Goal: Information Seeking & Learning: Learn about a topic

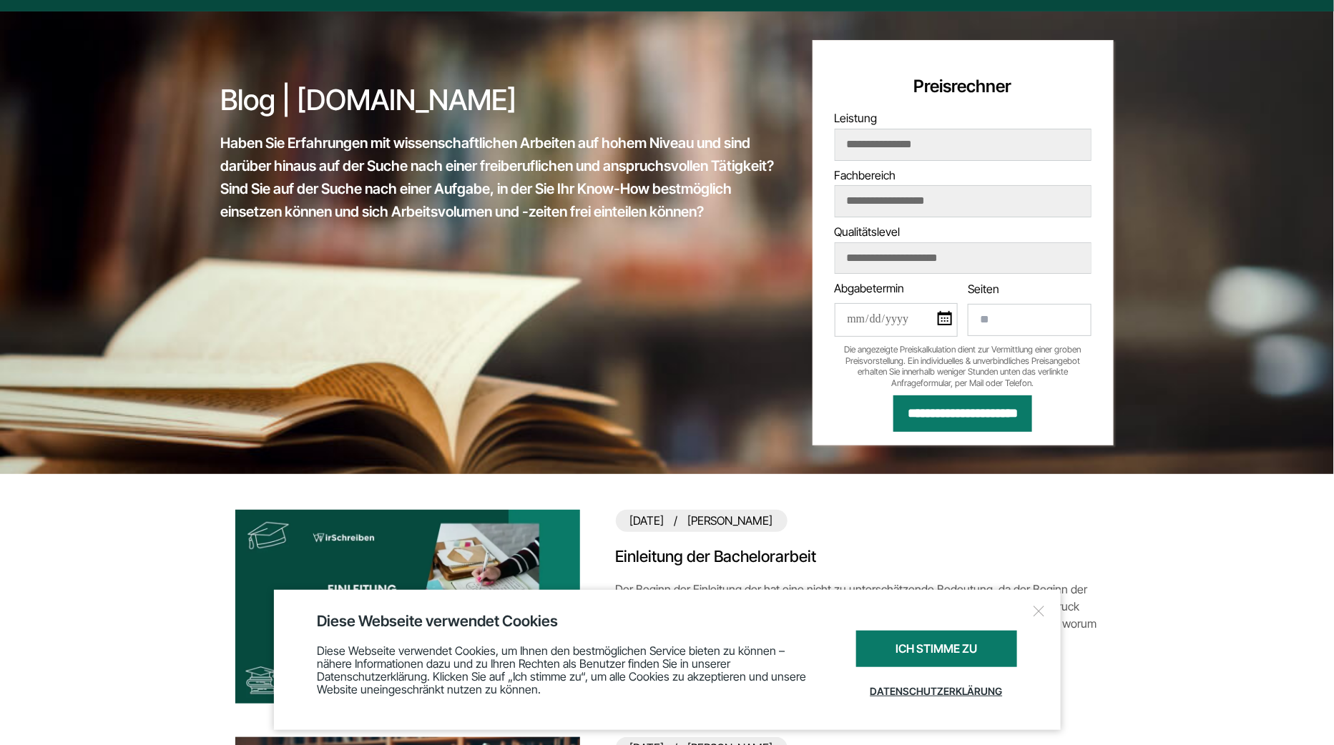
scroll to position [149, 0]
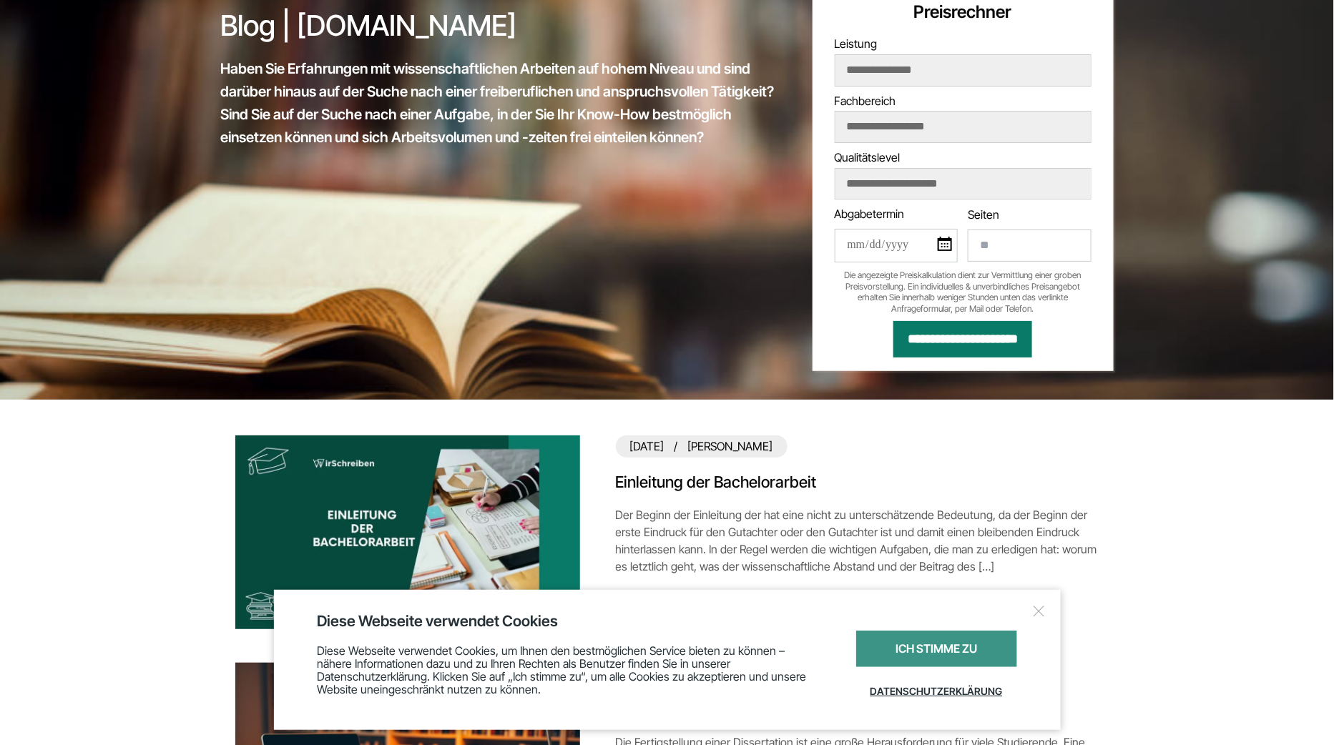
click at [929, 647] on div "Ich stimme zu" at bounding box center [936, 649] width 161 height 36
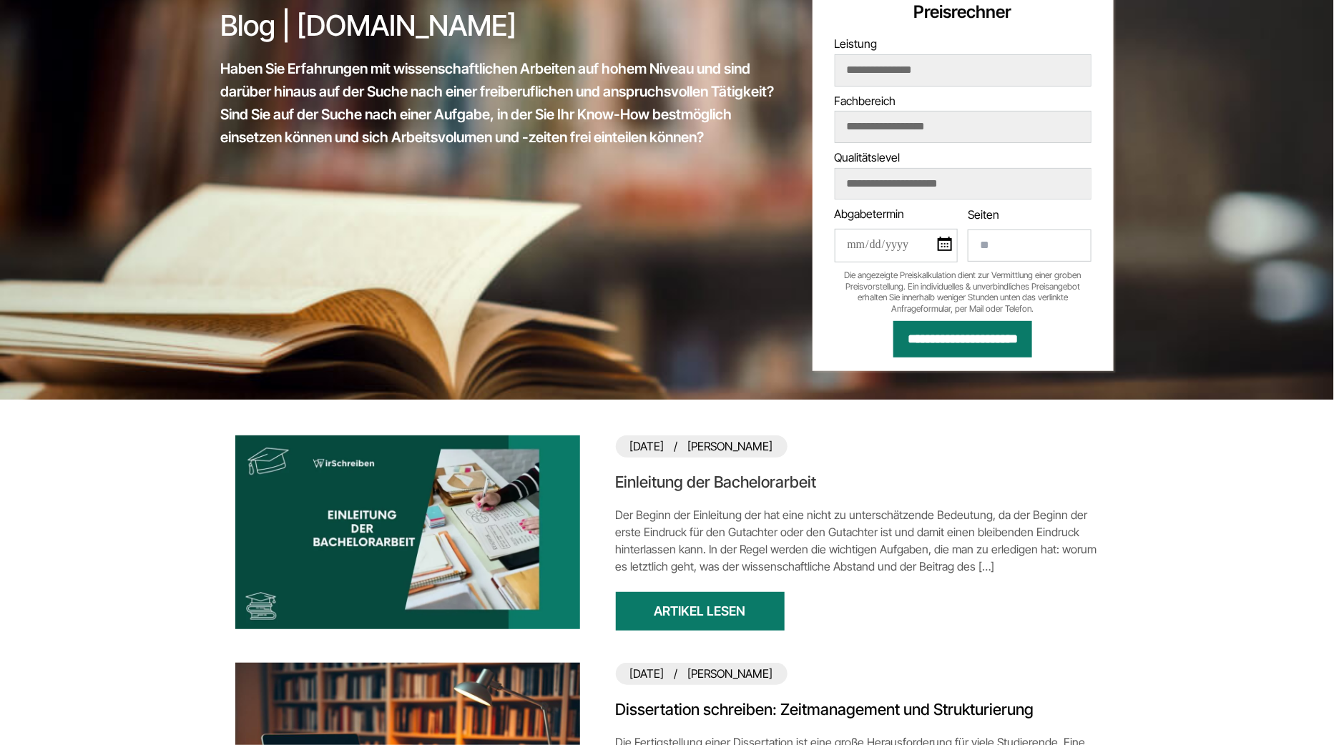
click at [752, 478] on link "Einleitung der Bachelorarbeit" at bounding box center [858, 482] width 484 height 21
